Goal: Task Accomplishment & Management: Manage account settings

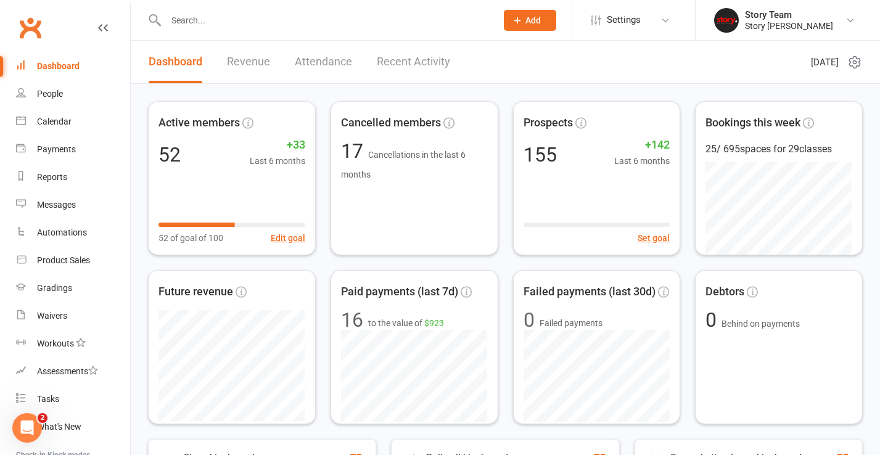
click at [421, 62] on link "Recent Activity" at bounding box center [413, 62] width 73 height 43
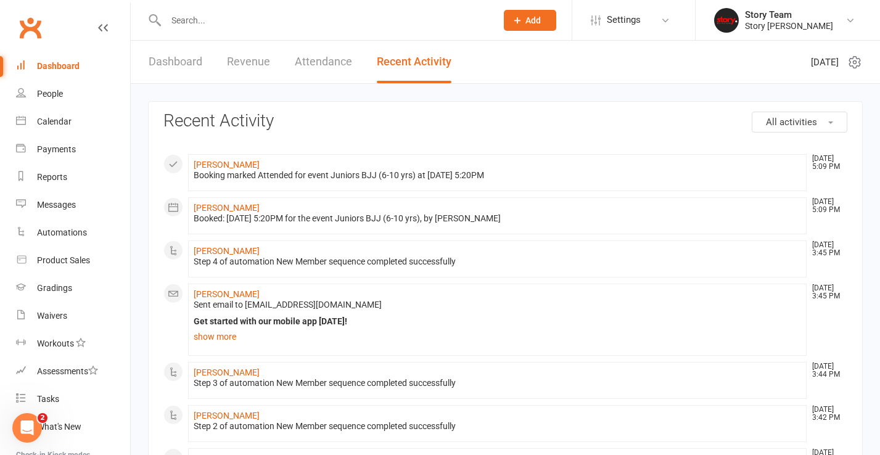
click at [775, 118] on span "All activities" at bounding box center [791, 122] width 51 height 11
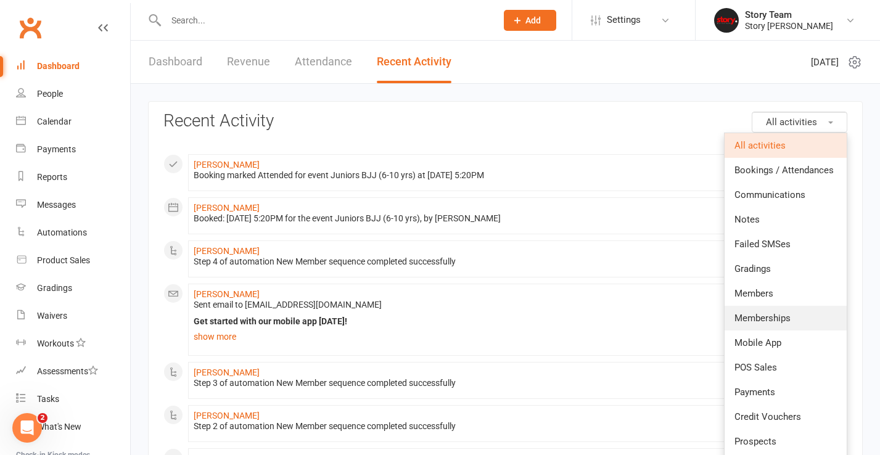
click at [776, 323] on span "Memberships" at bounding box center [762, 318] width 56 height 11
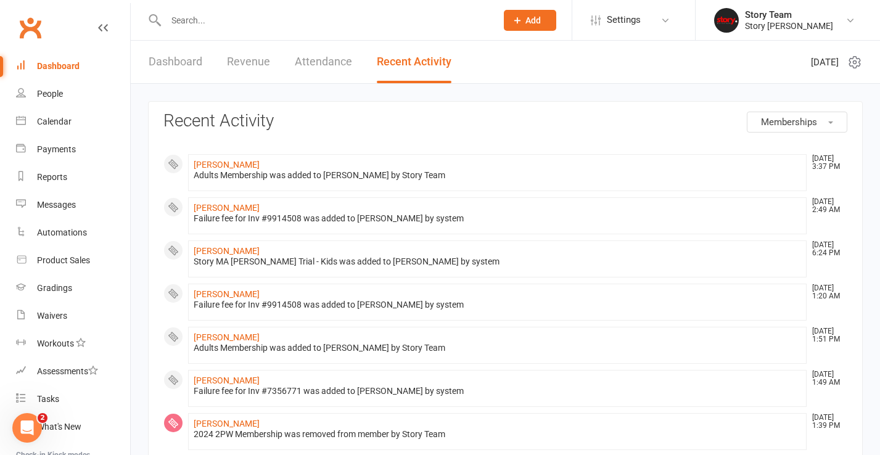
click at [195, 67] on link "Dashboard" at bounding box center [176, 62] width 54 height 43
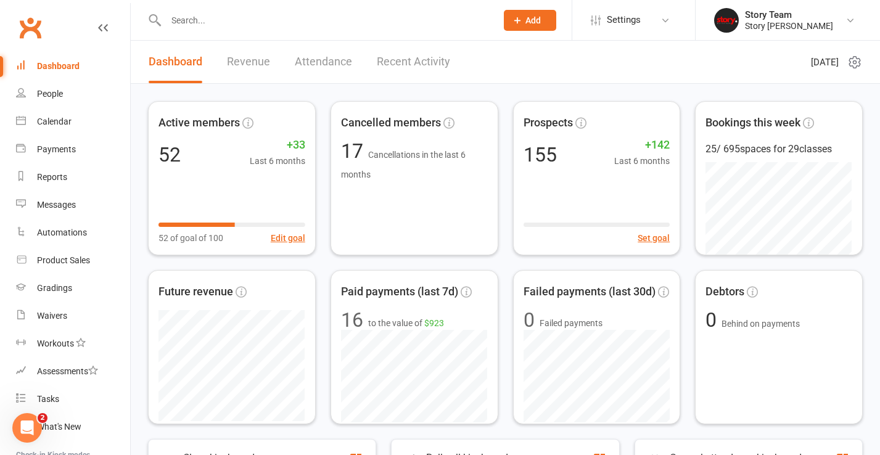
click at [245, 60] on link "Revenue" at bounding box center [248, 62] width 43 height 43
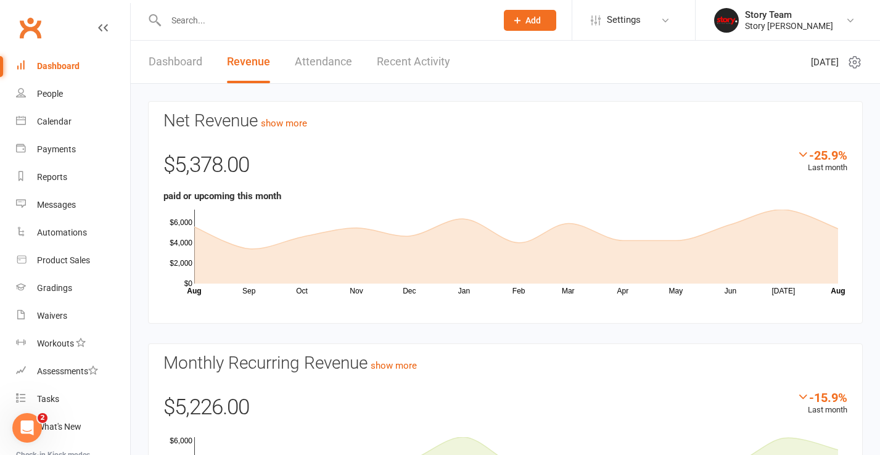
click at [183, 60] on link "Dashboard" at bounding box center [176, 62] width 54 height 43
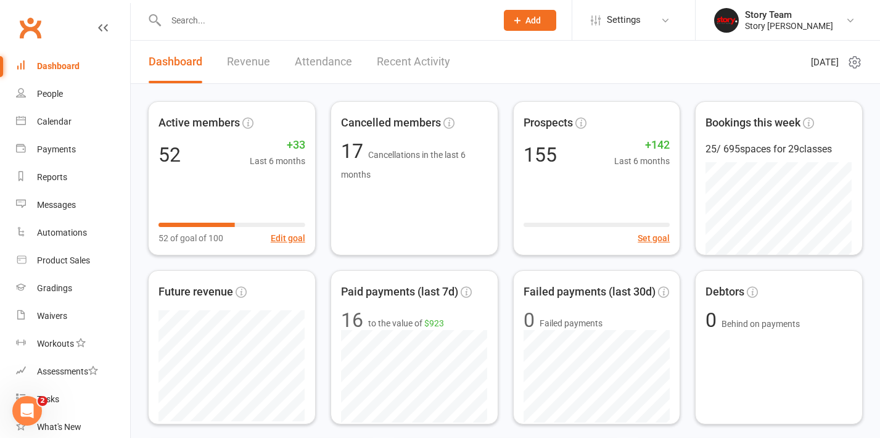
click at [291, 33] on div at bounding box center [318, 20] width 340 height 40
click at [285, 23] on input "text" at bounding box center [325, 20] width 326 height 17
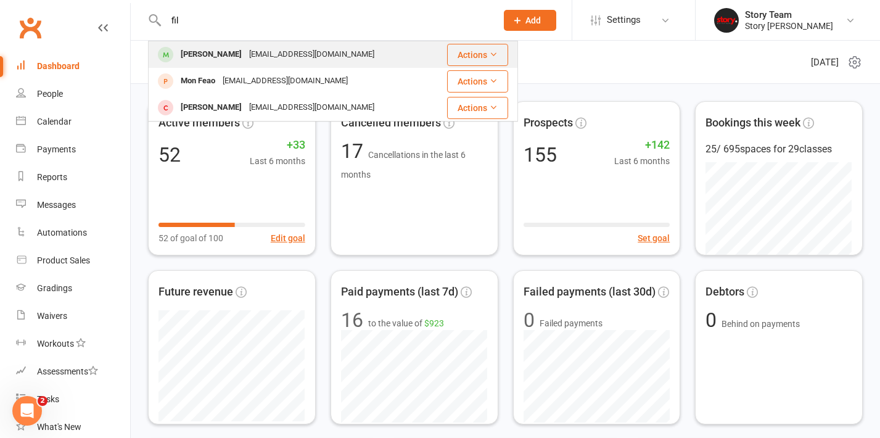
type input "fil"
click at [265, 46] on div "[EMAIL_ADDRESS][DOMAIN_NAME]" at bounding box center [311, 55] width 133 height 18
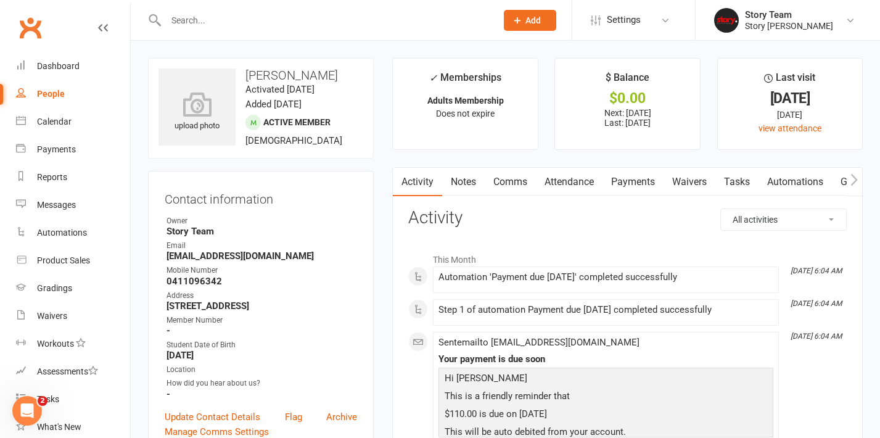
click at [630, 179] on link "Payments" at bounding box center [632, 182] width 61 height 28
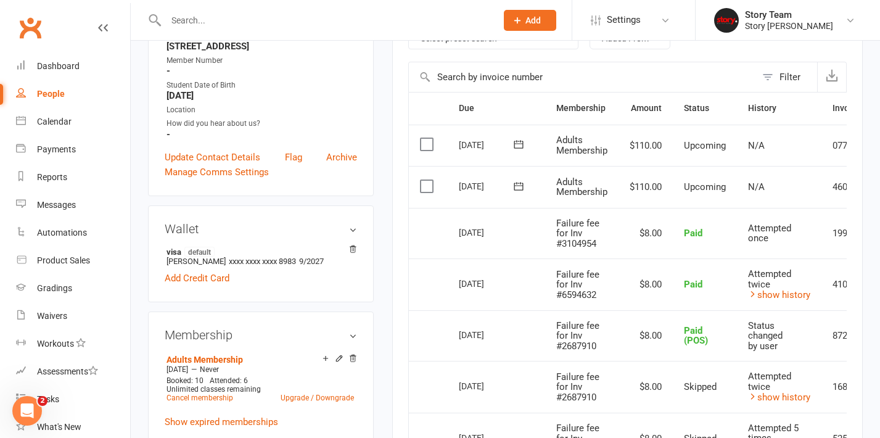
scroll to position [261, 0]
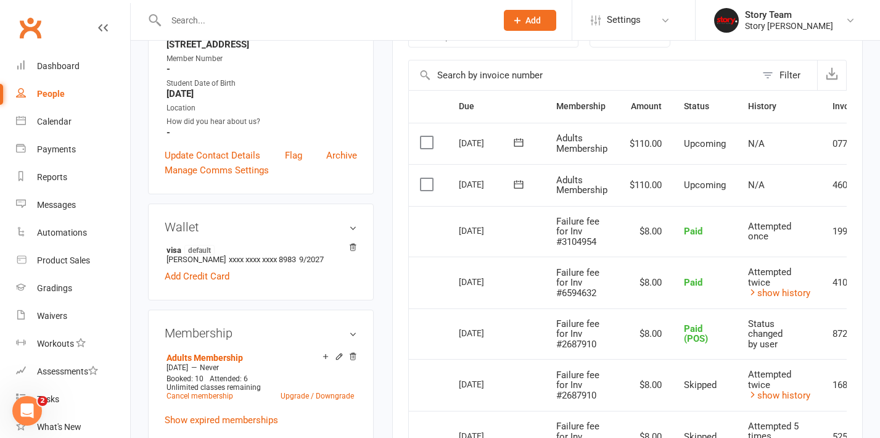
click at [422, 184] on label at bounding box center [428, 184] width 17 height 12
click at [422, 178] on input "checkbox" at bounding box center [424, 178] width 8 height 0
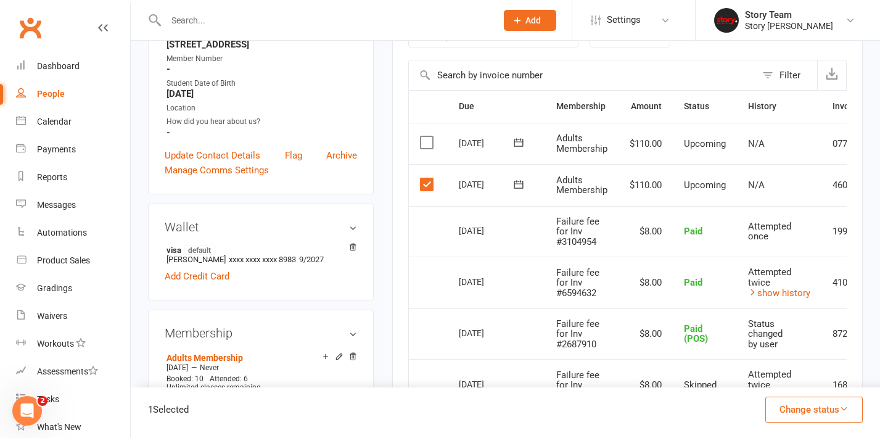
click at [812, 413] on button "Change status" at bounding box center [813, 410] width 97 height 26
click at [821, 411] on button "Change status" at bounding box center [813, 410] width 97 height 26
click at [663, 421] on div "1 Selected Change status Paid (Cash) Paid (POS) Paid (Other) Skipped" at bounding box center [505, 412] width 749 height 51
click at [426, 184] on label at bounding box center [428, 184] width 17 height 12
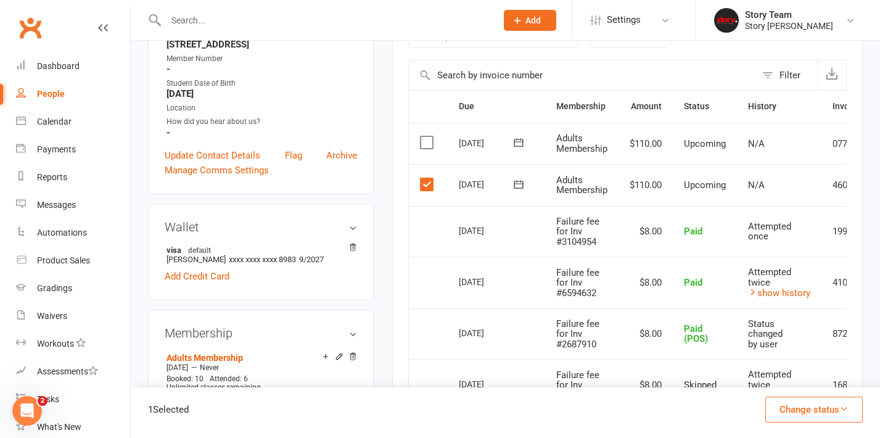
click at [426, 178] on input "checkbox" at bounding box center [424, 178] width 8 height 0
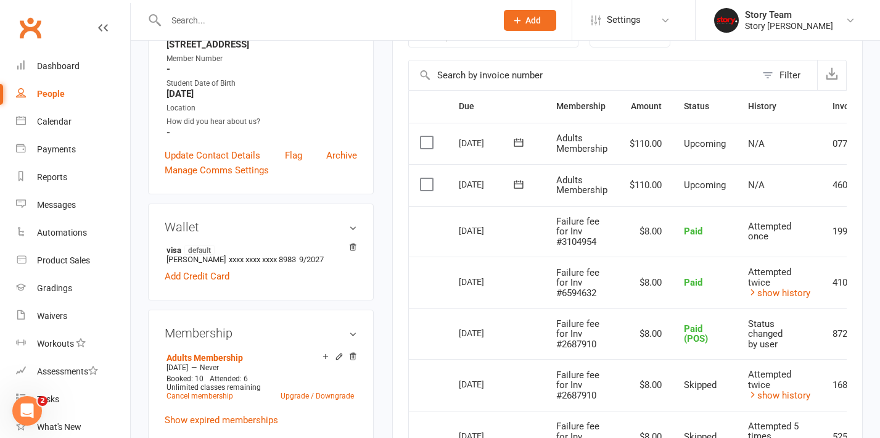
click at [426, 184] on label at bounding box center [428, 184] width 17 height 12
click at [426, 178] on input "checkbox" at bounding box center [424, 178] width 8 height 0
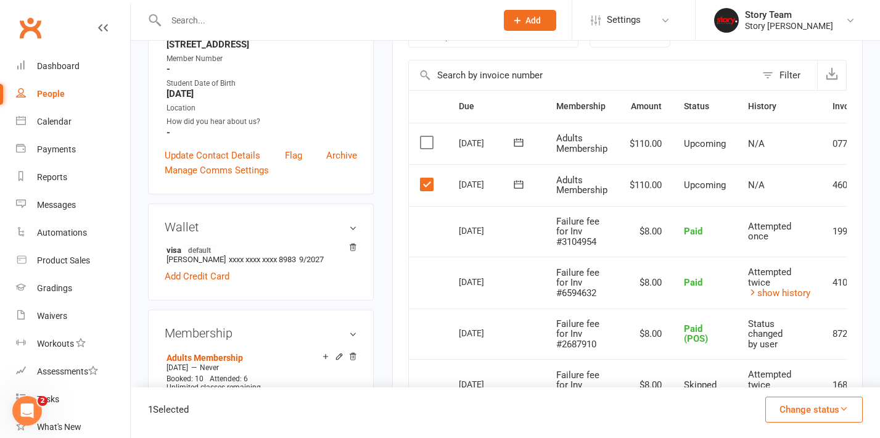
click at [821, 405] on button "Change status" at bounding box center [813, 410] width 97 height 26
click at [784, 326] on link "Paid (POS)" at bounding box center [801, 327] width 122 height 25
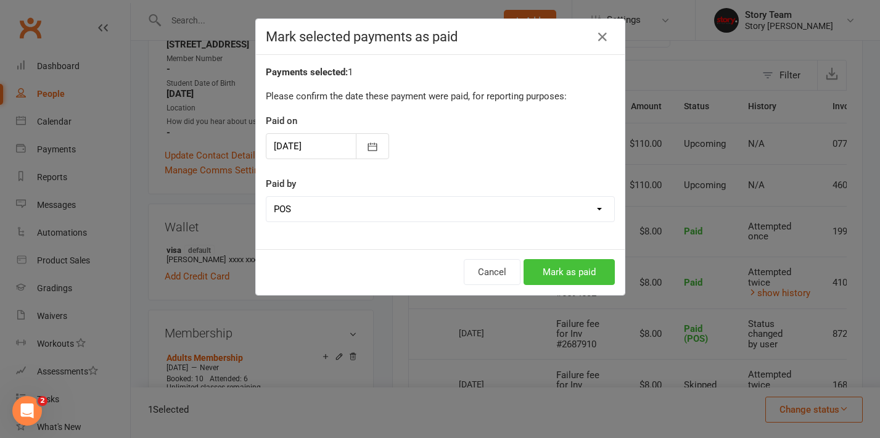
click at [577, 271] on button "Mark as paid" at bounding box center [569, 272] width 91 height 26
